Goal: Book appointment/travel/reservation

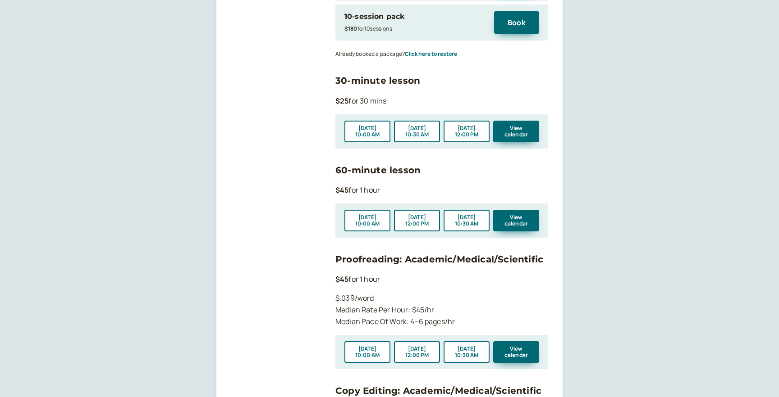
scroll to position [975, 0]
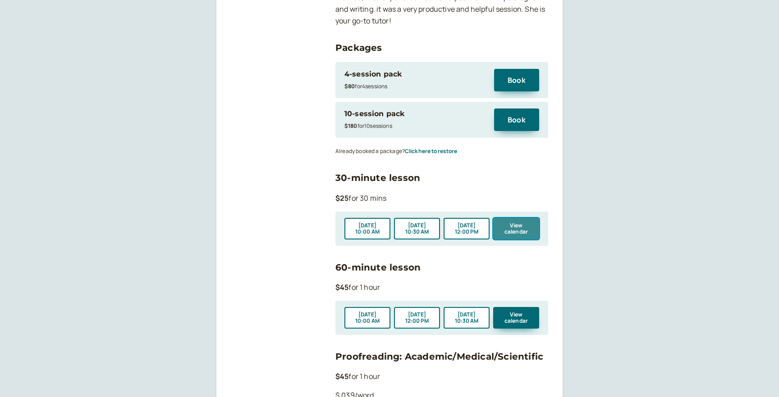
click at [522, 218] on button "View calendar" at bounding box center [516, 229] width 46 height 22
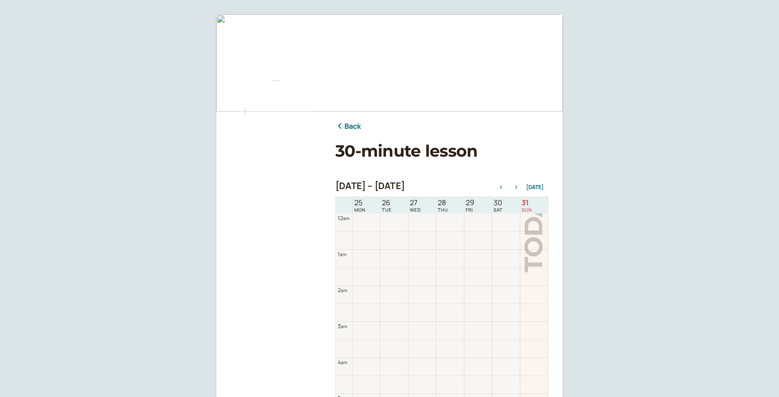
scroll to position [289, 0]
click at [514, 187] on icon "button" at bounding box center [515, 188] width 11 height 4
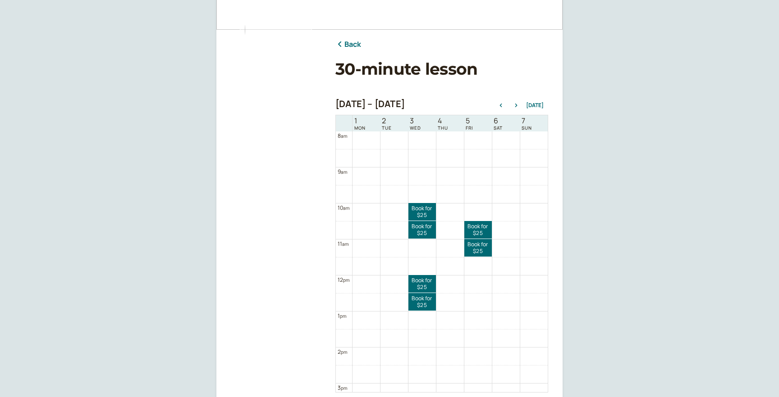
scroll to position [0, 0]
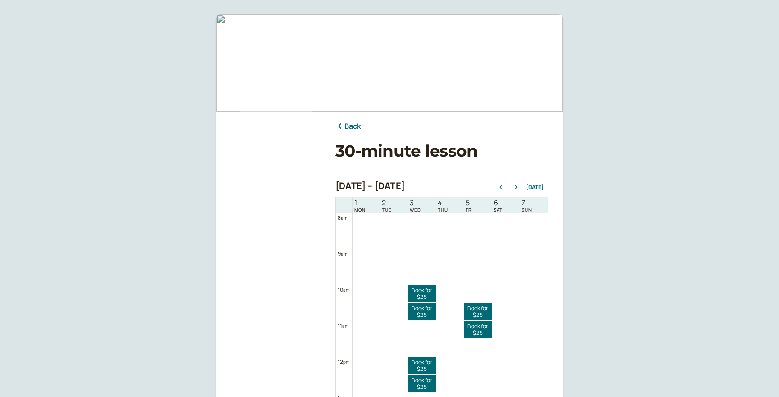
click at [352, 127] on link "Back" at bounding box center [348, 127] width 26 height 12
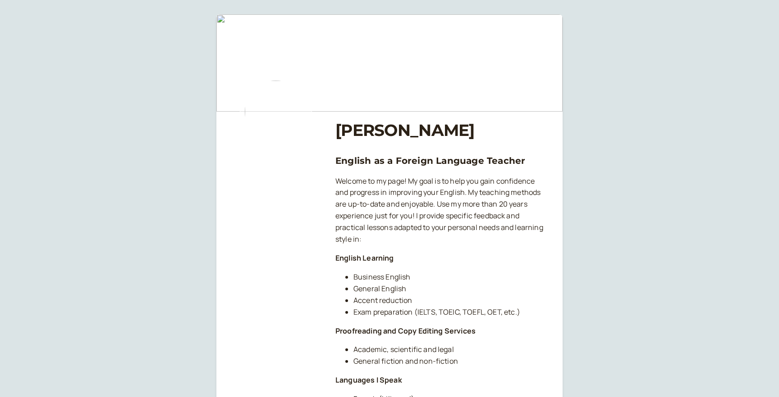
scroll to position [975, 0]
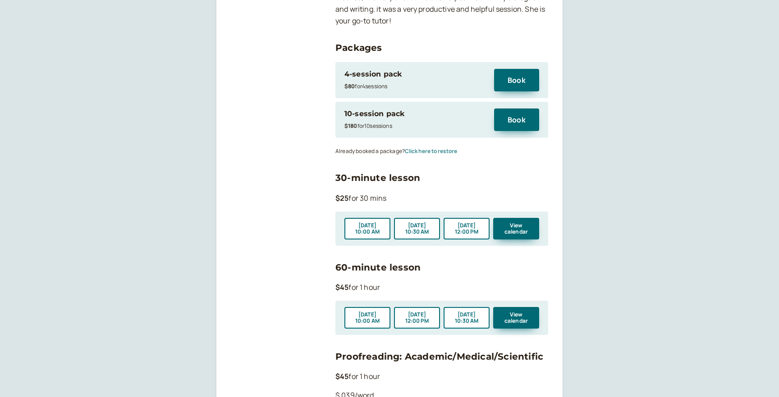
click at [444, 148] on button "Click here to restore" at bounding box center [431, 151] width 52 height 6
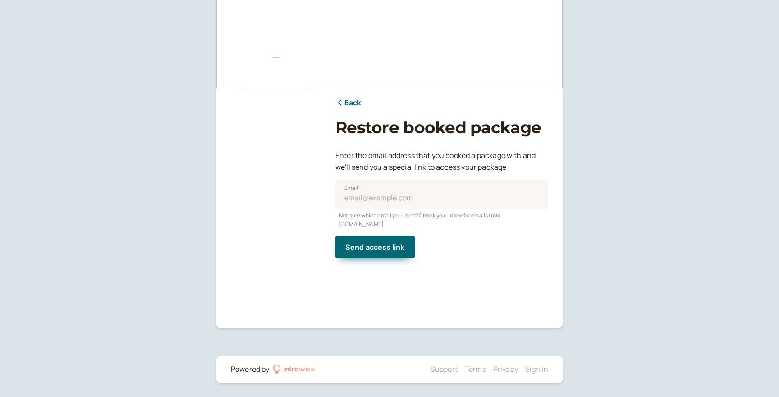
scroll to position [23, 0]
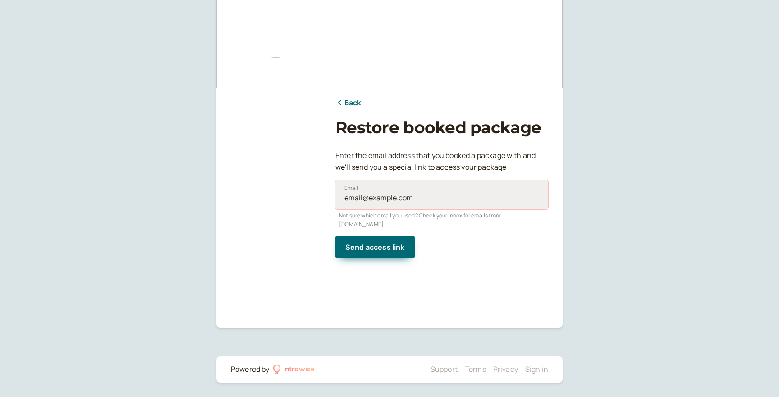
click at [379, 198] on input "Email" at bounding box center [441, 195] width 213 height 29
type input "[EMAIL_ADDRESS][DOMAIN_NAME]"
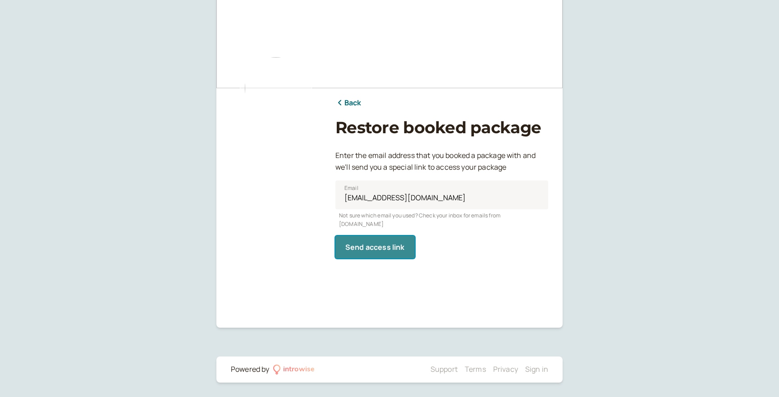
click at [362, 245] on button "Send access link" at bounding box center [374, 247] width 79 height 23
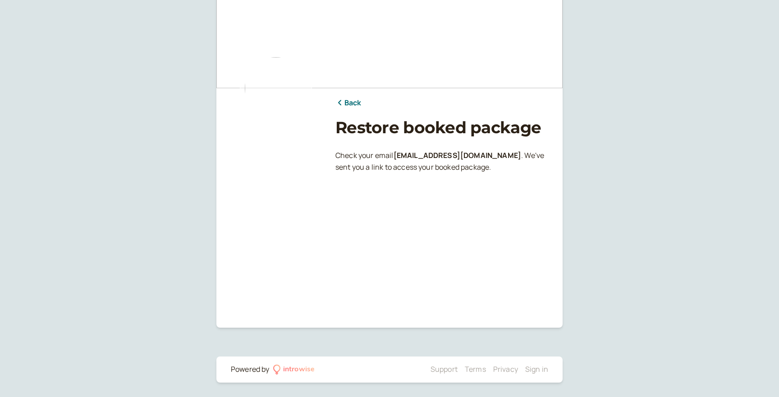
click at [353, 99] on link "Back" at bounding box center [348, 103] width 26 height 12
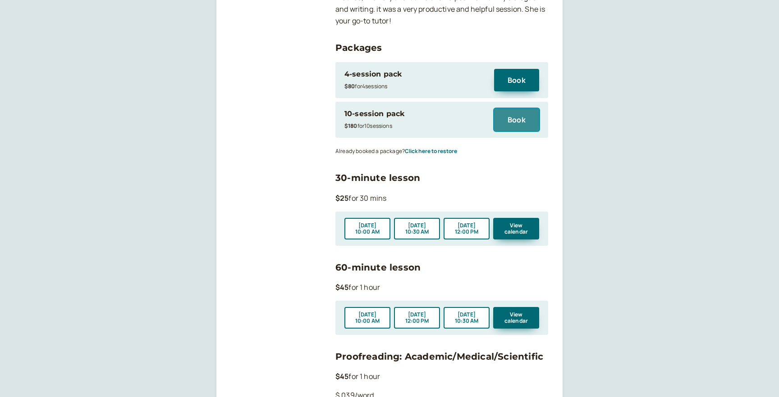
click at [518, 109] on button "Book" at bounding box center [516, 120] width 45 height 23
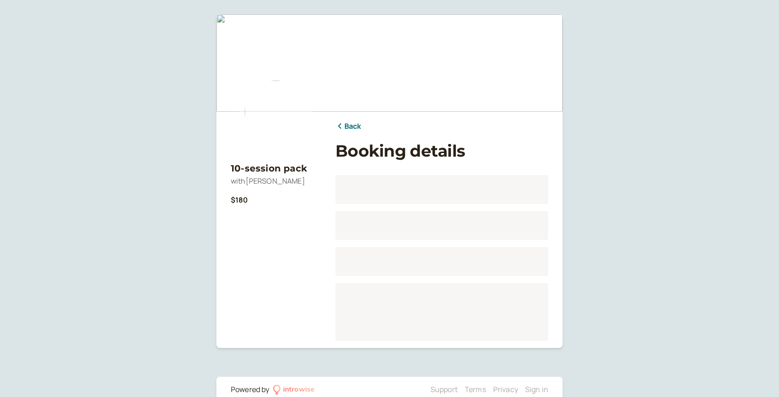
scroll to position [20, 0]
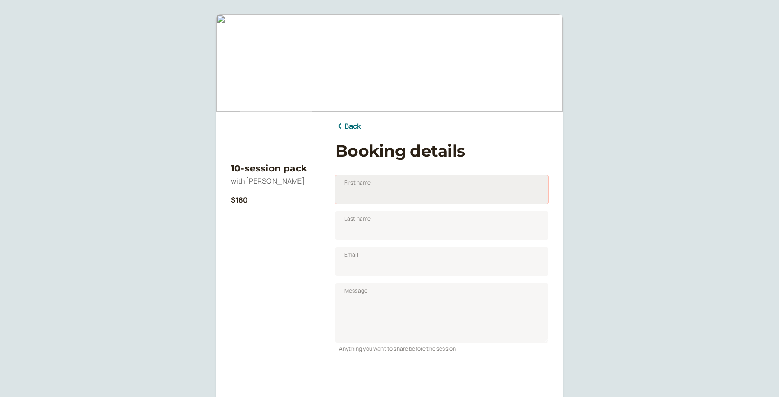
click at [372, 193] on input "First name" at bounding box center [441, 189] width 213 height 29
type input "[PERSON_NAME]"
click at [390, 268] on input "Email" at bounding box center [441, 261] width 213 height 29
type input "[EMAIL_ADDRESS][DOMAIN_NAME]"
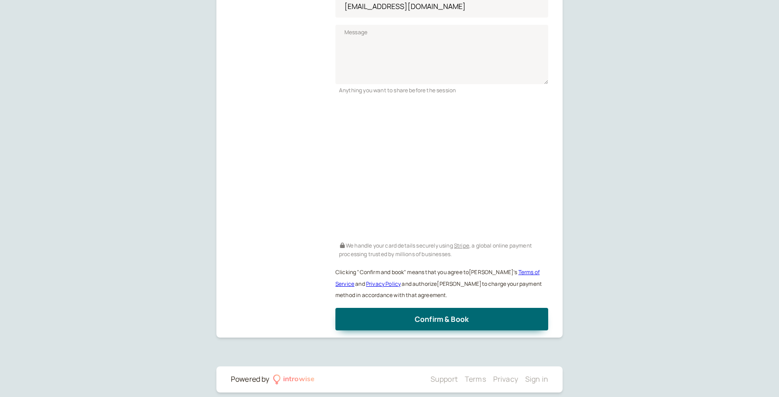
scroll to position [269, 0]
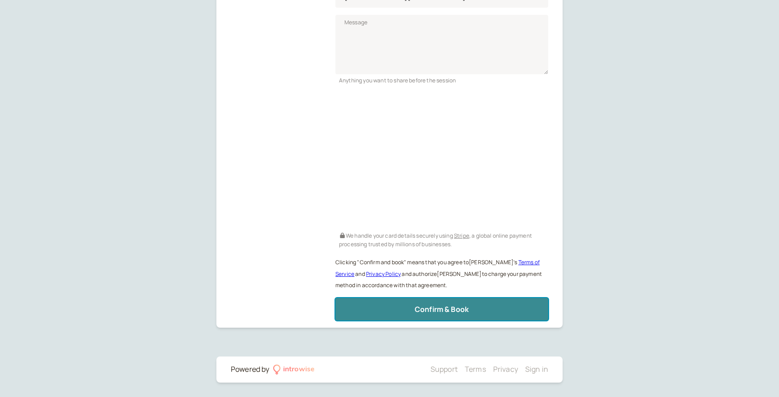
click at [464, 309] on span "Confirm & Book" at bounding box center [441, 310] width 54 height 10
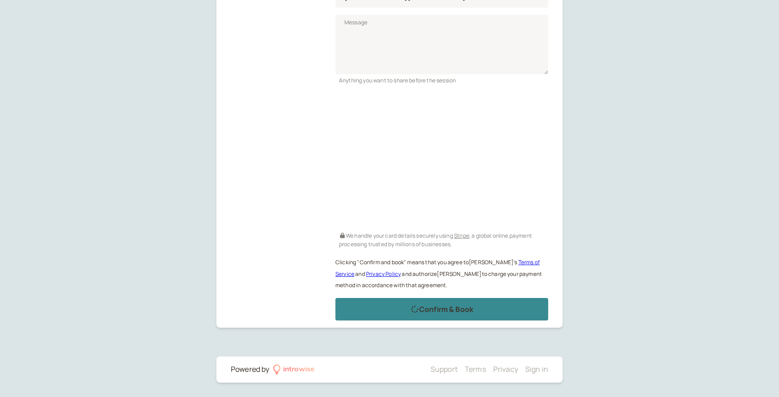
scroll to position [0, 0]
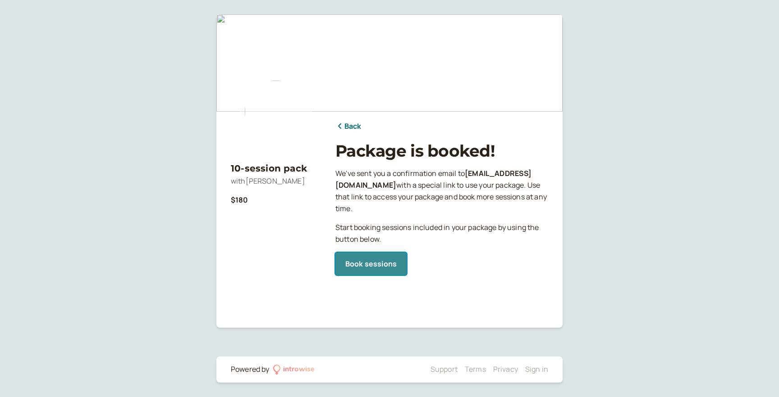
click at [382, 264] on link "Book sessions" at bounding box center [370, 264] width 71 height 23
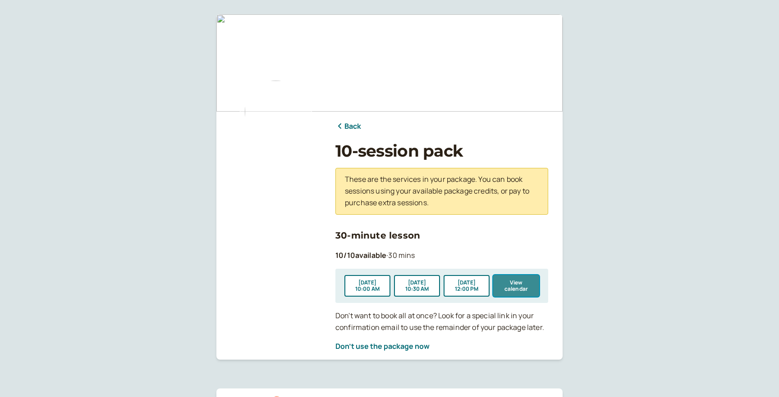
click at [504, 287] on button "View calendar" at bounding box center [516, 286] width 46 height 22
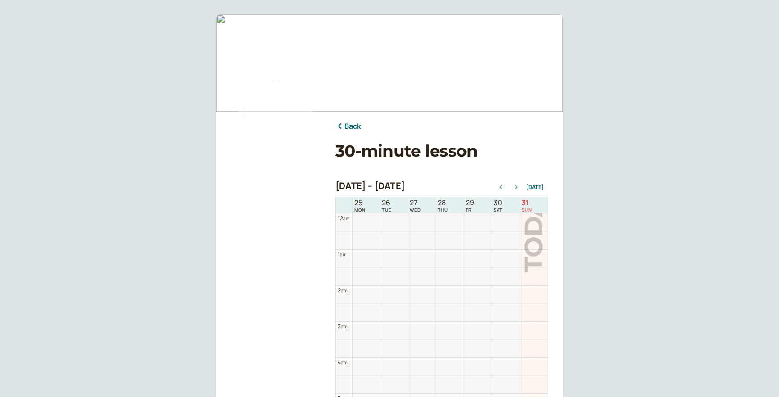
scroll to position [289, 0]
click at [518, 188] on icon "button" at bounding box center [515, 188] width 11 height 4
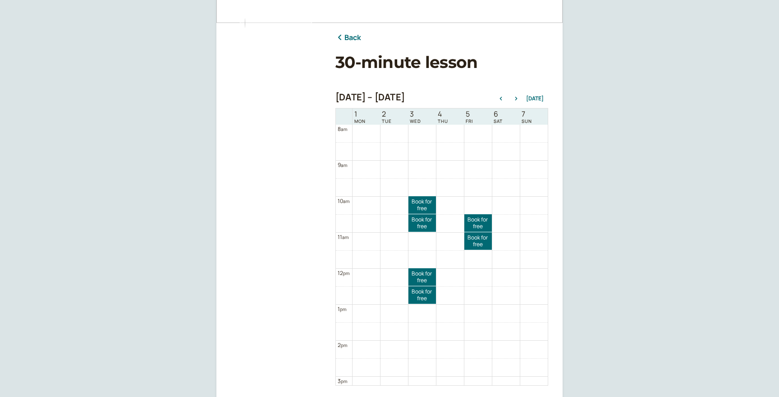
scroll to position [92, 0]
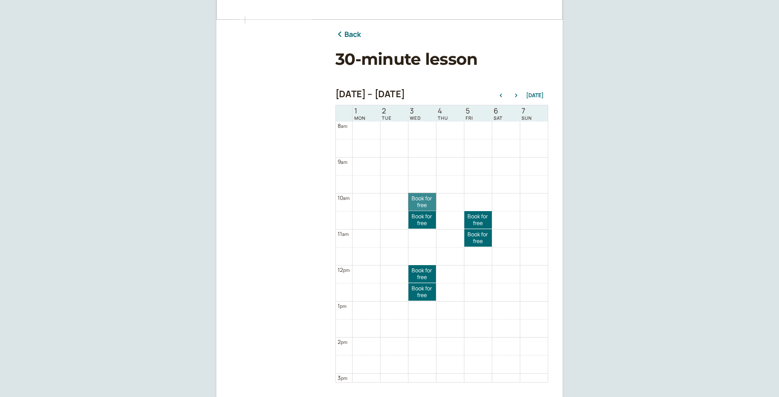
click at [415, 201] on link "Book for free free" at bounding box center [421, 202] width 27 height 18
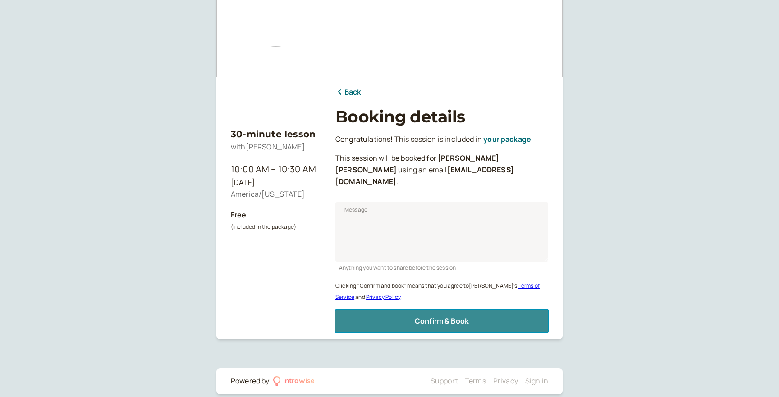
click at [409, 310] on button "Confirm & Book" at bounding box center [441, 321] width 213 height 23
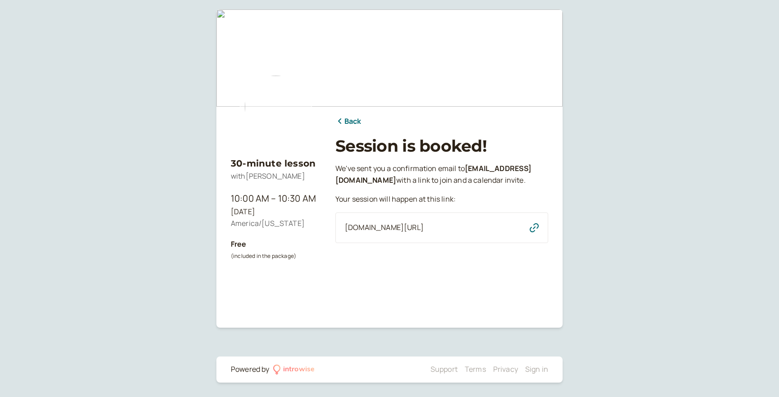
scroll to position [5, 0]
click at [350, 118] on link "Back" at bounding box center [348, 122] width 26 height 12
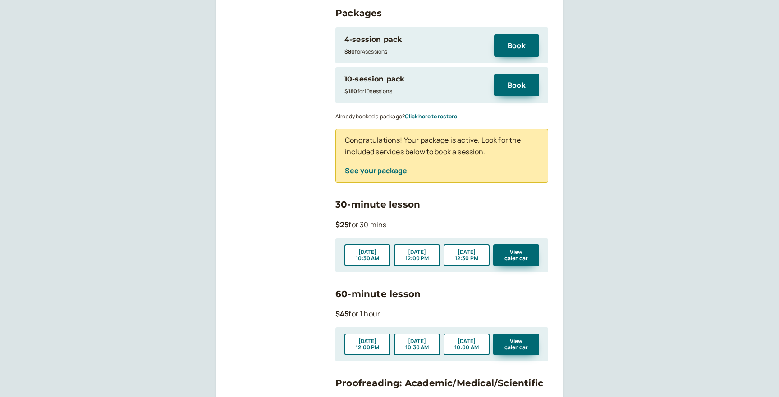
scroll to position [1110, 0]
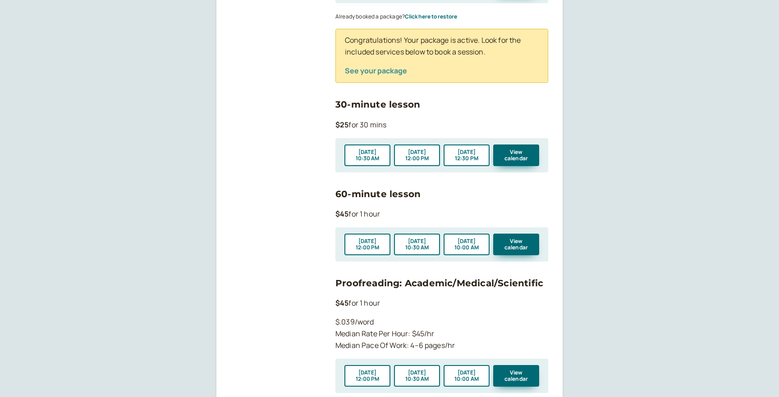
click at [391, 67] on button "See your package" at bounding box center [376, 71] width 62 height 8
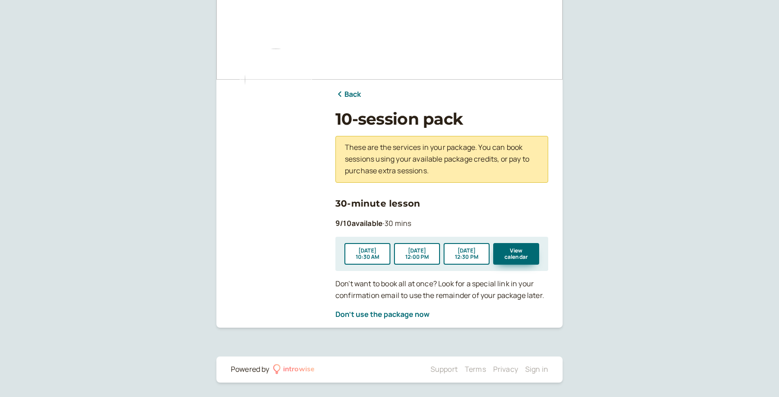
scroll to position [32, 0]
click at [522, 250] on button "View calendar" at bounding box center [516, 254] width 46 height 22
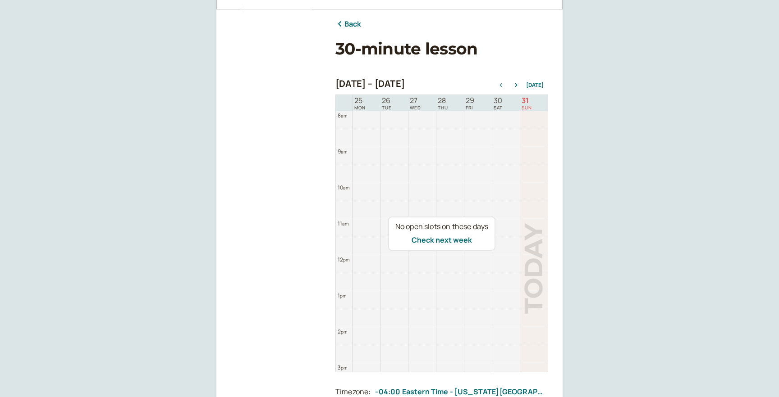
scroll to position [125, 0]
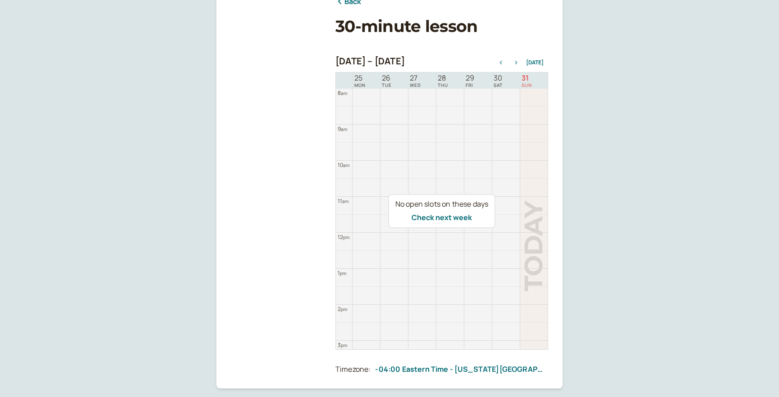
click at [517, 65] on button "button" at bounding box center [515, 62] width 11 height 6
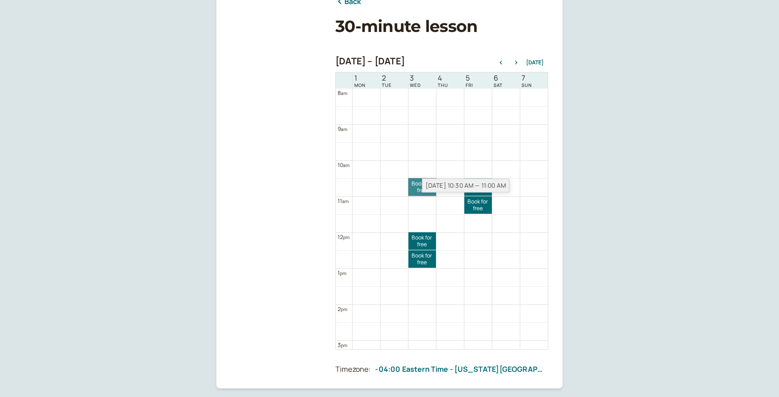
click at [414, 188] on link "Book for free free" at bounding box center [421, 187] width 27 height 18
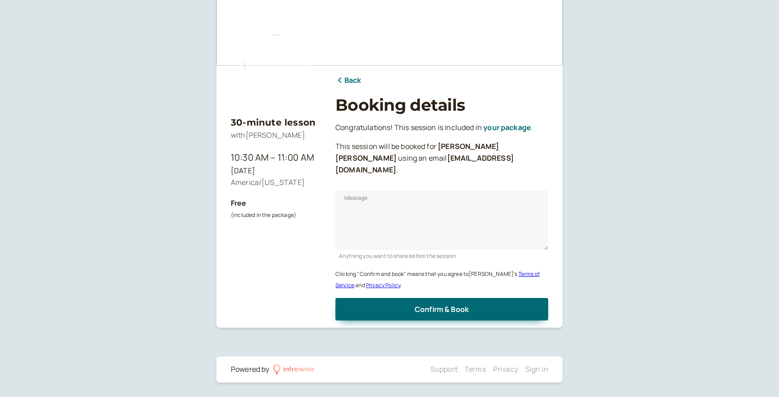
scroll to position [34, 0]
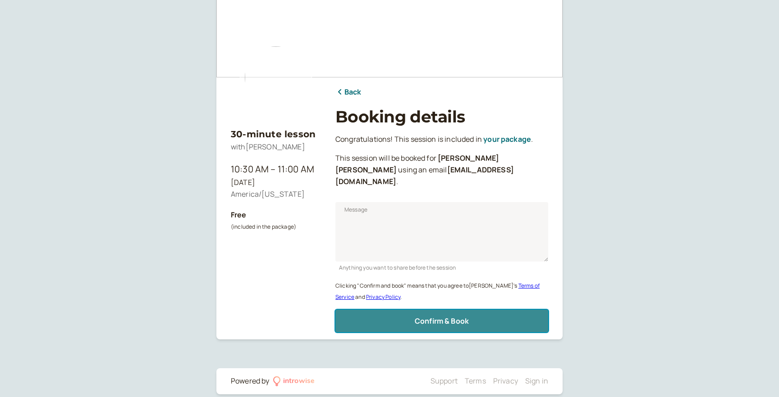
click at [434, 316] on span "Confirm & Book" at bounding box center [441, 321] width 54 height 10
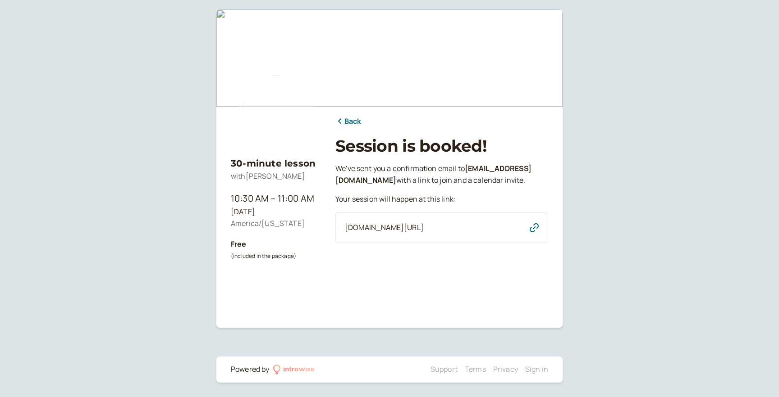
click at [352, 123] on link "Back" at bounding box center [348, 122] width 26 height 12
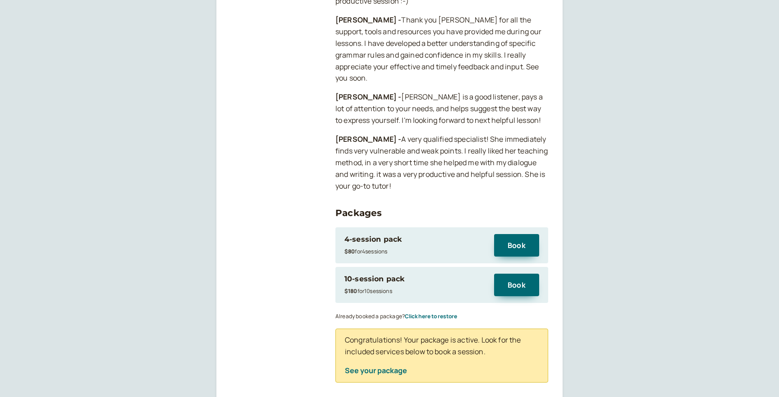
scroll to position [937, 0]
